Goal: Task Accomplishment & Management: Use online tool/utility

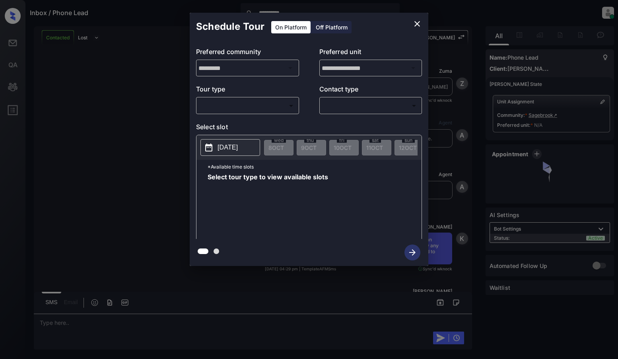
scroll to position [1498, 0]
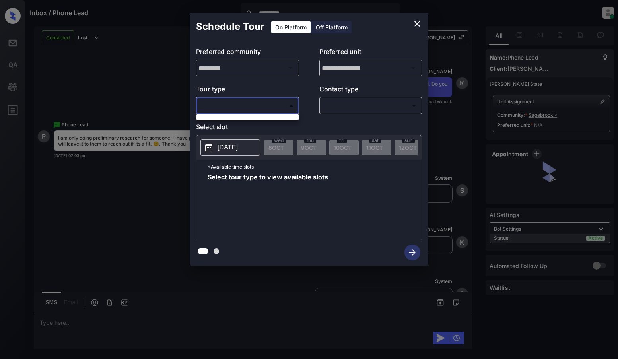
click at [262, 109] on body "**********" at bounding box center [309, 179] width 618 height 359
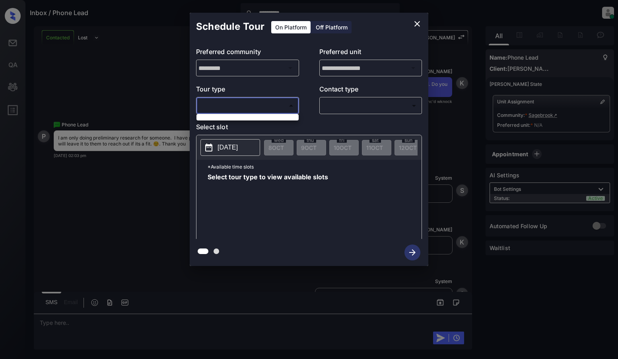
click at [413, 22] on div at bounding box center [309, 179] width 618 height 359
click at [419, 23] on icon "close" at bounding box center [417, 24] width 10 height 10
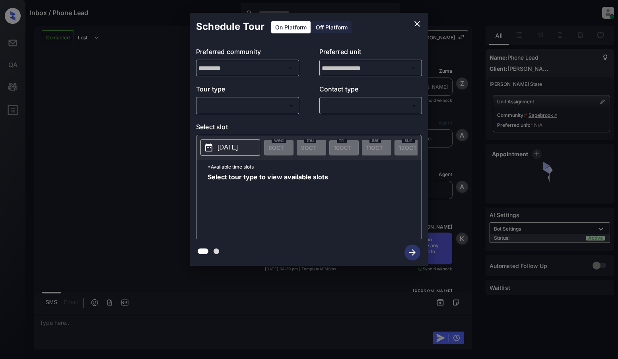
scroll to position [1951, 0]
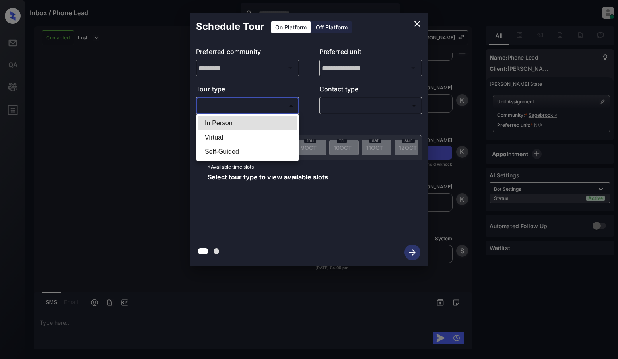
click at [254, 108] on body "Inbox / Phone Lead Juan Carlos Manantan Online Set yourself offline Set yoursel…" at bounding box center [309, 179] width 618 height 359
click at [419, 25] on div at bounding box center [309, 179] width 618 height 359
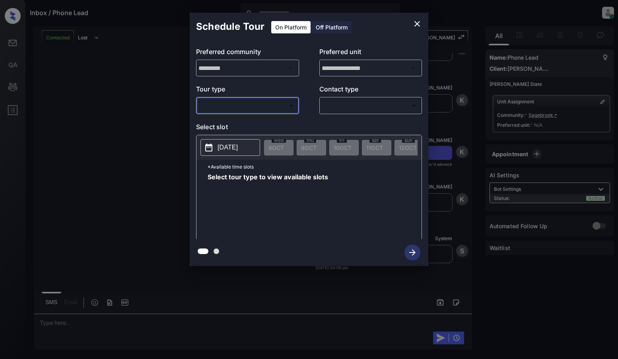
click at [417, 25] on icon "close" at bounding box center [417, 24] width 10 height 10
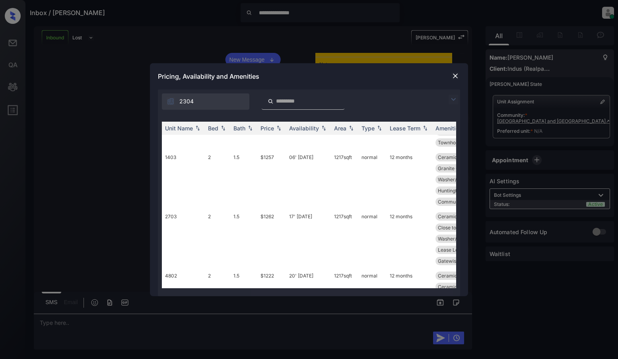
scroll to position [3, 0]
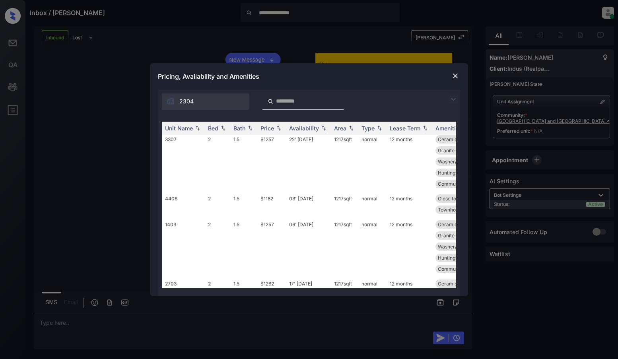
click at [455, 98] on img at bounding box center [454, 100] width 10 height 10
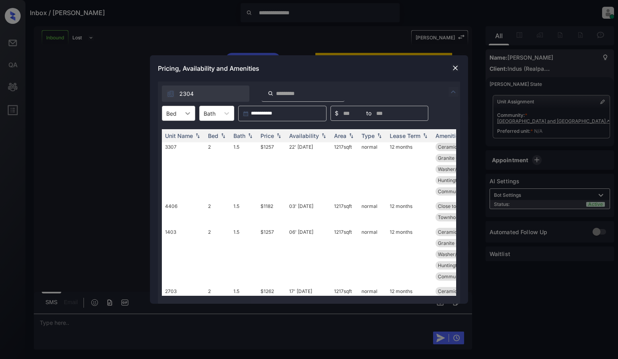
click at [184, 116] on icon at bounding box center [188, 113] width 8 height 8
click at [182, 138] on div "2" at bounding box center [178, 133] width 33 height 14
click at [270, 137] on div "Price" at bounding box center [267, 135] width 14 height 7
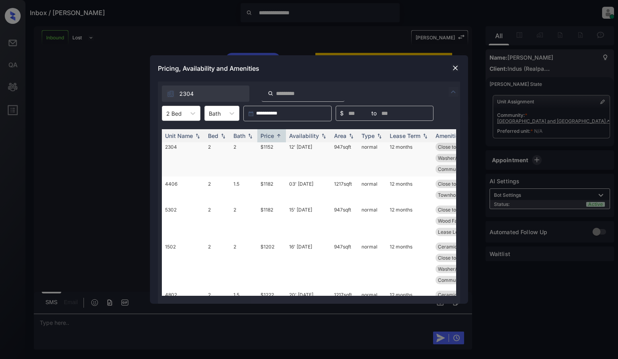
click at [296, 150] on td "12' Oct 25" at bounding box center [308, 158] width 45 height 37
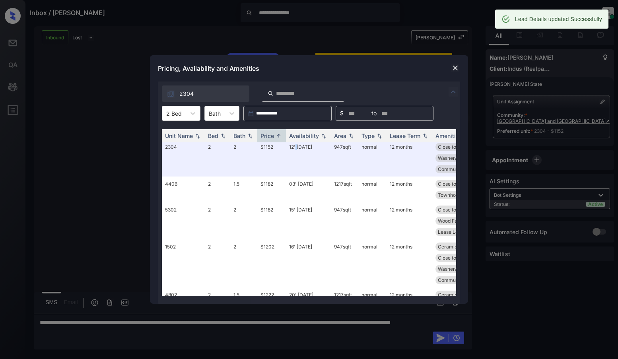
scroll to position [509, 0]
click at [457, 68] on img at bounding box center [455, 68] width 8 height 8
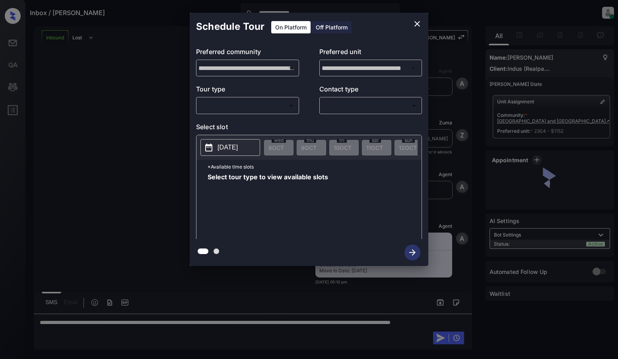
scroll to position [510, 0]
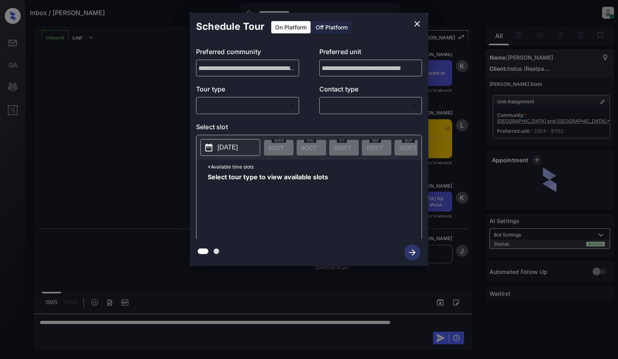
click at [418, 23] on icon "close" at bounding box center [417, 24] width 10 height 10
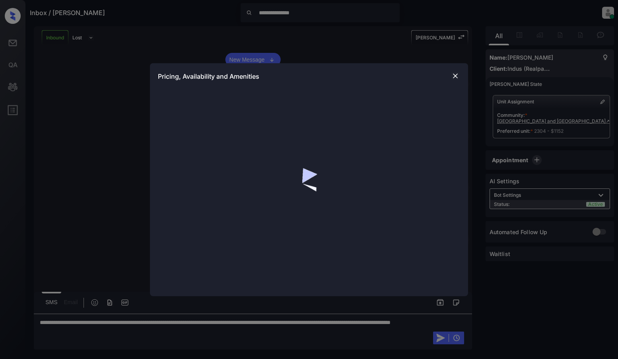
scroll to position [510, 0]
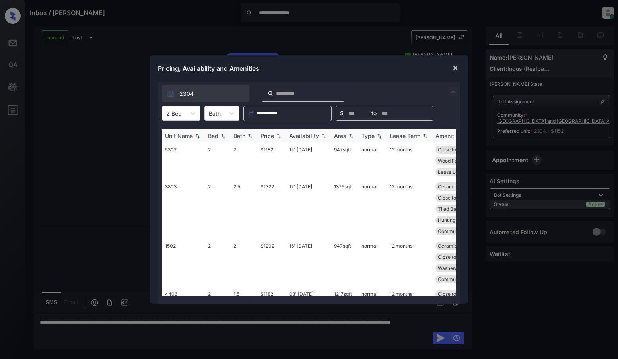
click at [271, 137] on div "Price" at bounding box center [267, 135] width 14 height 7
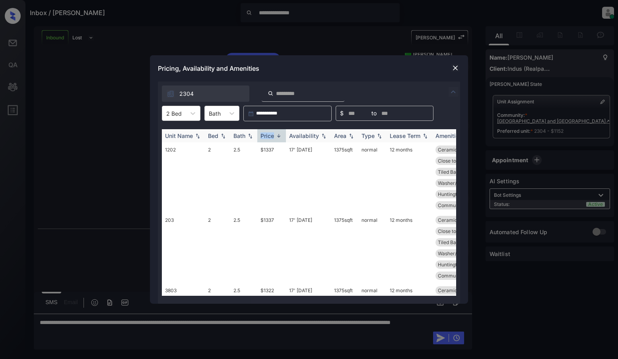
click at [271, 137] on div "Price" at bounding box center [267, 135] width 14 height 7
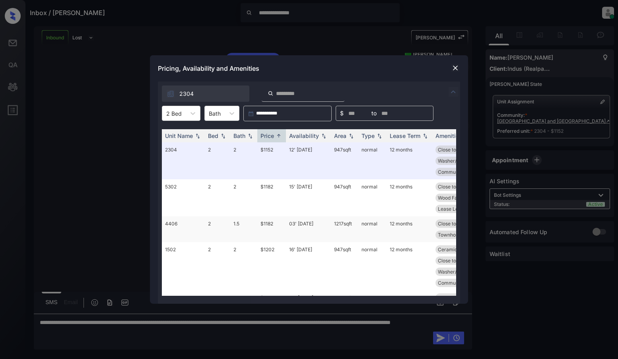
click at [298, 237] on td "03' [DATE]" at bounding box center [308, 229] width 45 height 26
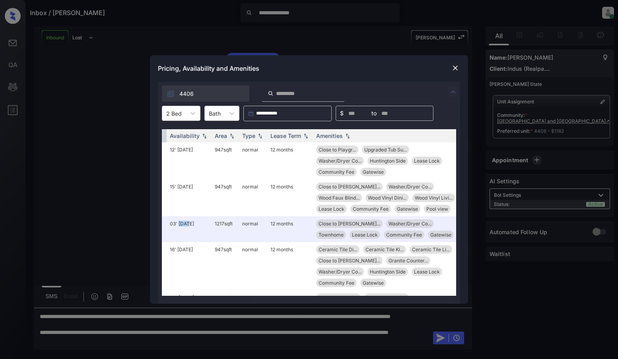
scroll to position [0, 127]
click at [456, 67] on img at bounding box center [455, 68] width 8 height 8
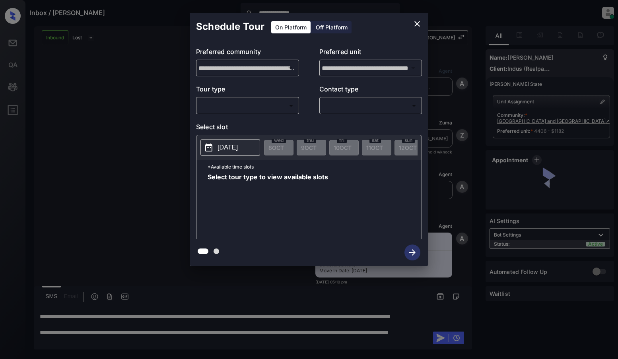
scroll to position [561, 0]
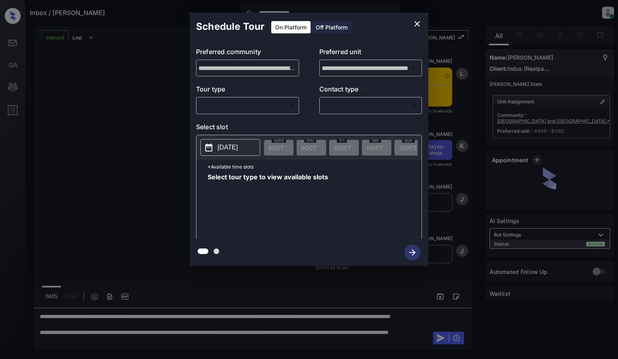
click at [266, 103] on body "**********" at bounding box center [309, 179] width 618 height 359
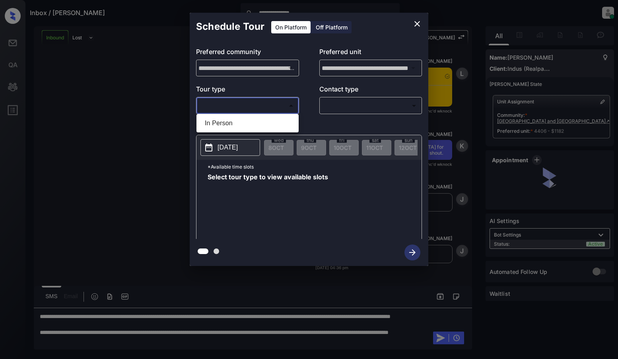
click at [218, 125] on li "In Person" at bounding box center [247, 123] width 98 height 14
type input "********"
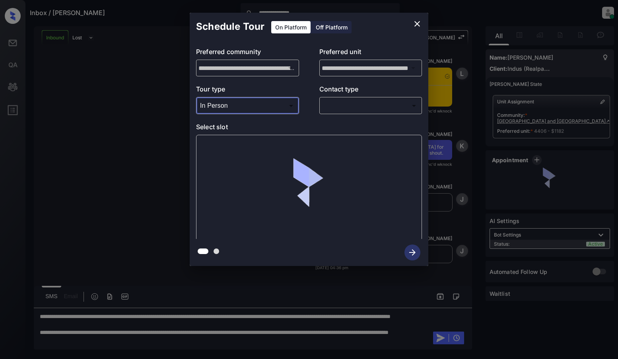
click at [355, 110] on body "**********" at bounding box center [309, 179] width 618 height 359
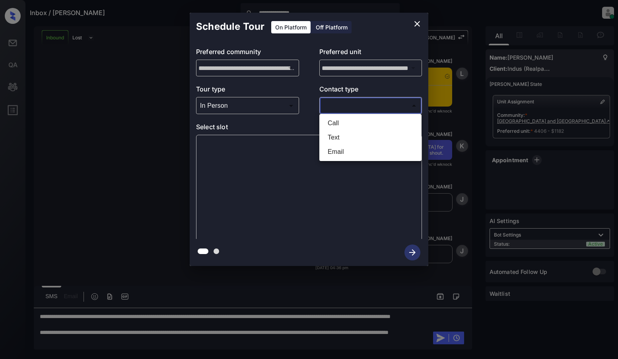
click at [340, 137] on li "Text" at bounding box center [370, 137] width 98 height 14
type input "****"
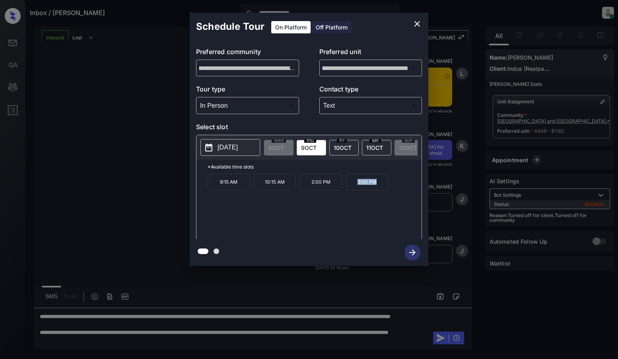
drag, startPoint x: 392, startPoint y: 188, endPoint x: 356, endPoint y: 190, distance: 36.2
click at [356, 190] on div "9:15 AM 10:15 AM 2:00 PM 3:00 PM" at bounding box center [315, 206] width 214 height 64
click at [393, 191] on div "9:15 AM 10:15 AM 2:00 PM 3:00 PM" at bounding box center [315, 206] width 214 height 64
drag, startPoint x: 352, startPoint y: 193, endPoint x: 393, endPoint y: 196, distance: 41.1
click at [393, 196] on div "9:15 AM 10:15 AM 2:00 PM 3:00 PM" at bounding box center [315, 206] width 214 height 64
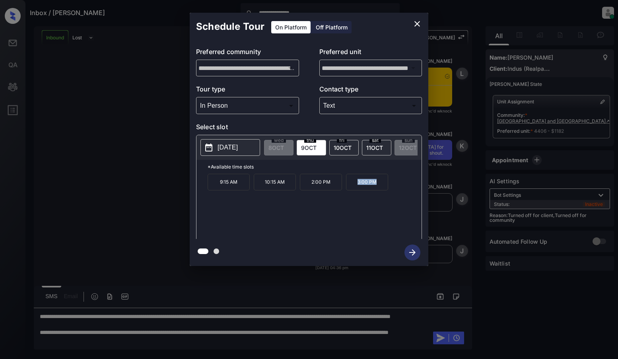
click at [371, 187] on p "3:00 PM" at bounding box center [367, 182] width 42 height 17
click at [409, 252] on icon "button" at bounding box center [412, 253] width 16 height 16
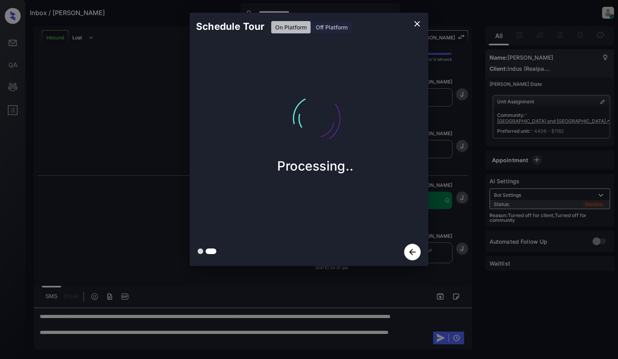
scroll to position [666, 0]
click at [414, 23] on icon "close" at bounding box center [417, 24] width 10 height 10
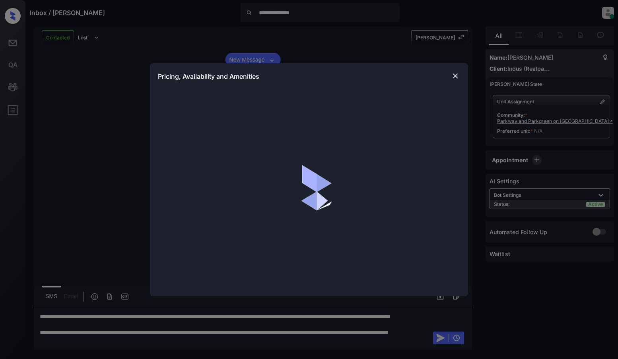
scroll to position [2710, 0]
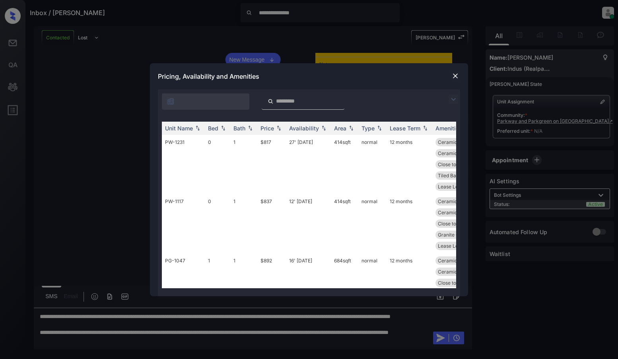
click at [453, 74] on img at bounding box center [455, 76] width 8 height 8
